Goal: Download file/media

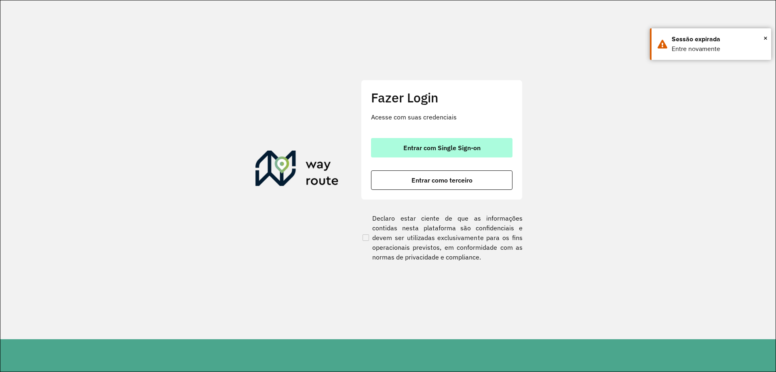
click at [428, 152] on button "Entrar com Single Sign-on" at bounding box center [442, 147] width 142 height 19
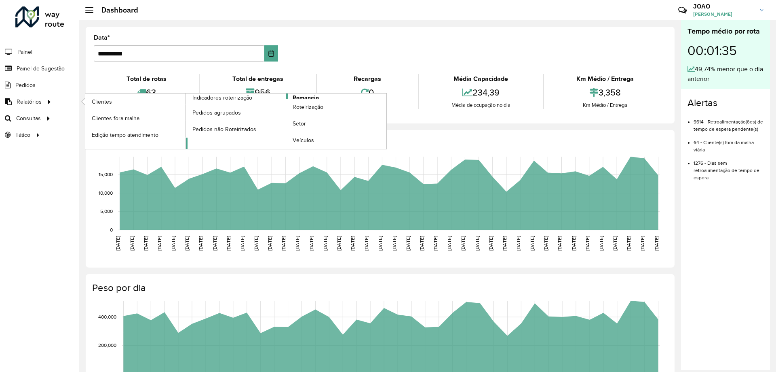
click at [301, 98] on span "Romaneio" at bounding box center [306, 97] width 26 height 8
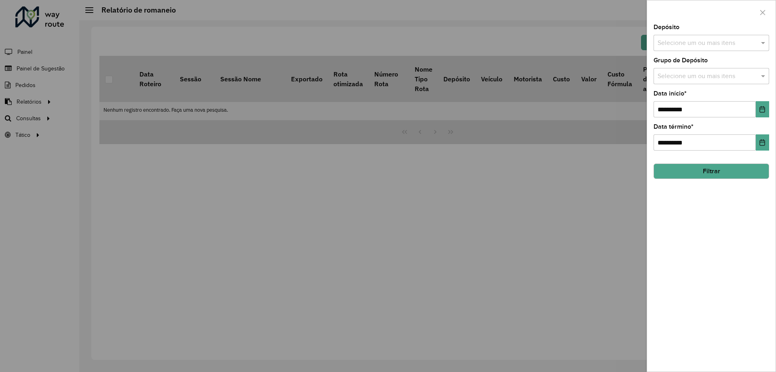
click at [679, 41] on input "text" at bounding box center [708, 43] width 104 height 10
click at [687, 86] on div "CDD Santa Luzia" at bounding box center [711, 83] width 115 height 14
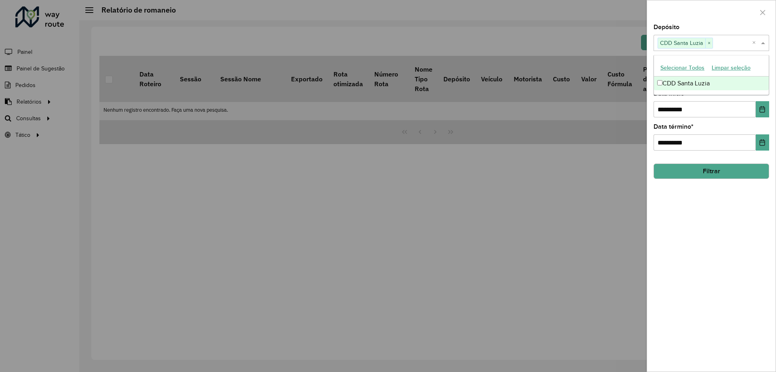
click at [717, 200] on div "**********" at bounding box center [711, 197] width 129 height 347
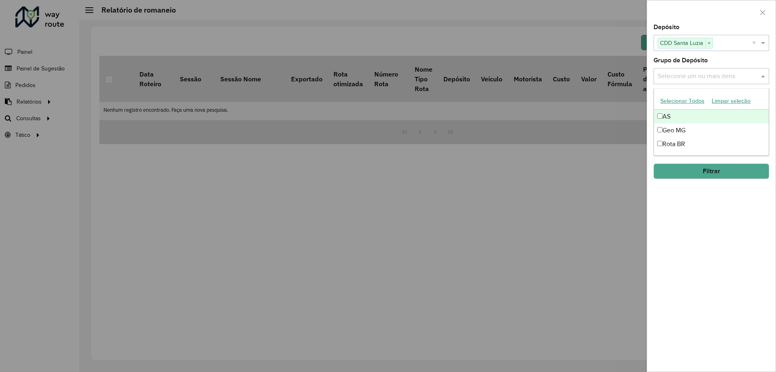
click at [692, 78] on input "text" at bounding box center [708, 77] width 104 height 10
click at [691, 144] on div "Rota BR" at bounding box center [711, 144] width 115 height 14
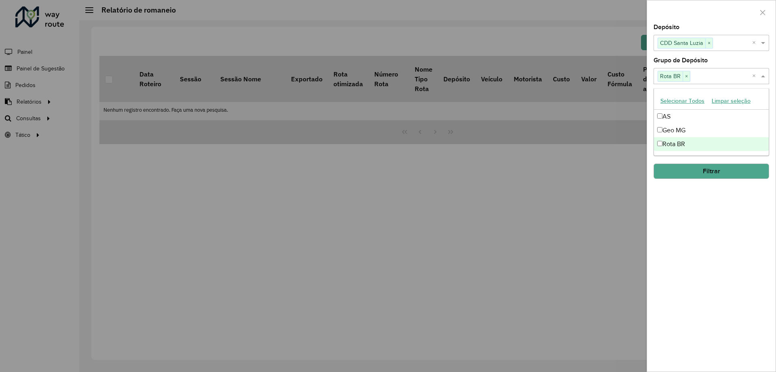
click at [705, 223] on div "**********" at bounding box center [711, 197] width 129 height 347
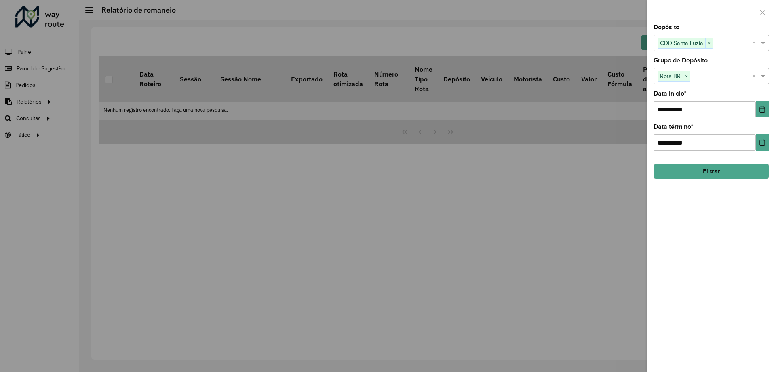
click at [715, 176] on button "Filtrar" at bounding box center [712, 170] width 116 height 15
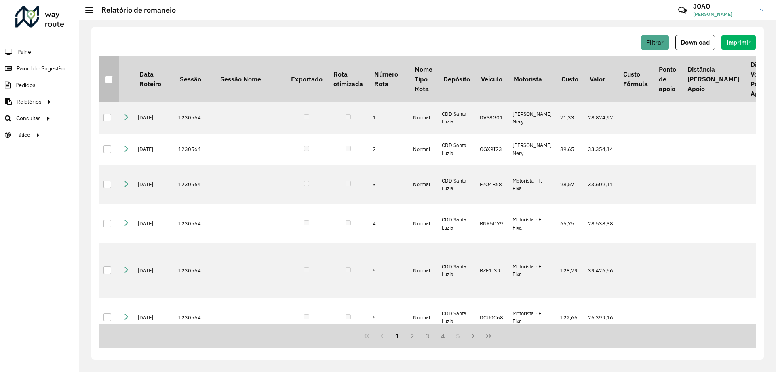
click at [112, 83] on div at bounding box center [109, 80] width 8 height 8
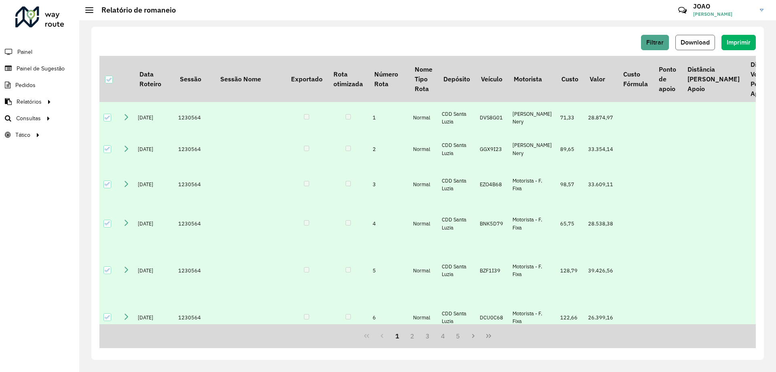
click at [699, 40] on span "Download" at bounding box center [695, 42] width 29 height 7
click at [705, 44] on span "Download" at bounding box center [695, 42] width 29 height 7
